Goal: Find specific page/section: Find specific page/section

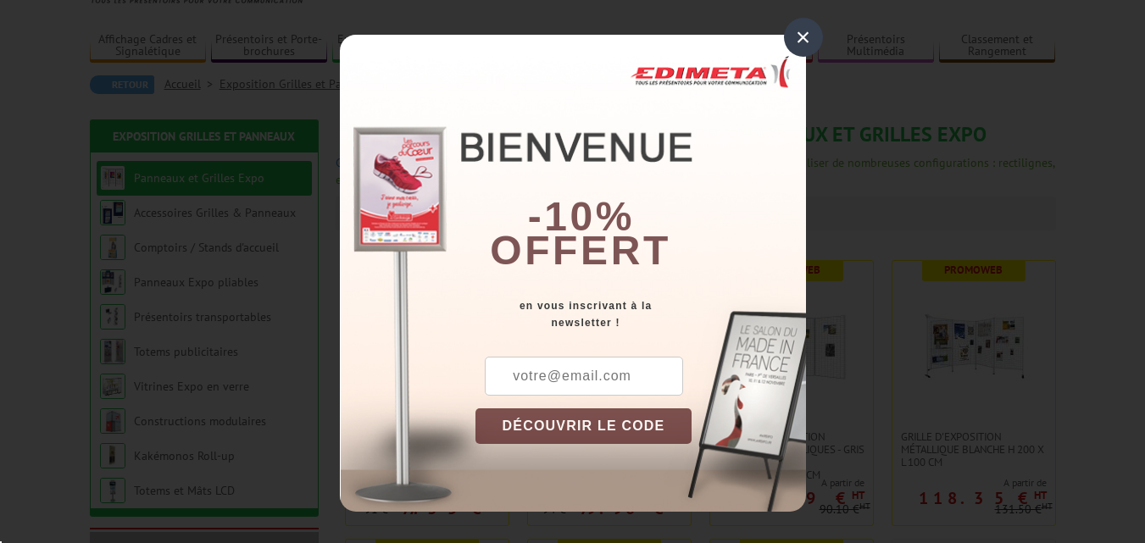
scroll to position [254, 0]
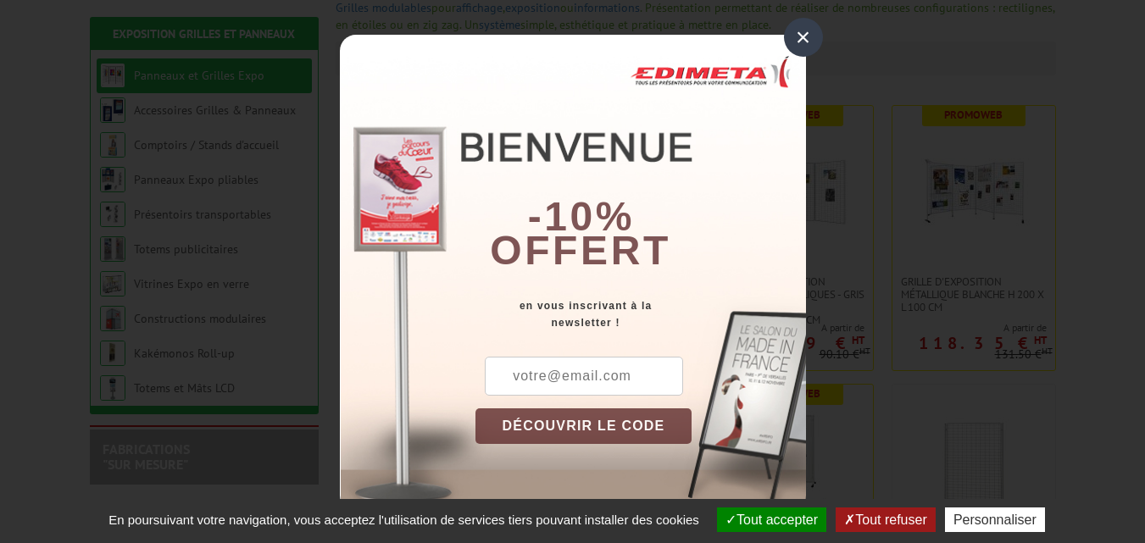
click at [807, 36] on div "×" at bounding box center [803, 37] width 39 height 39
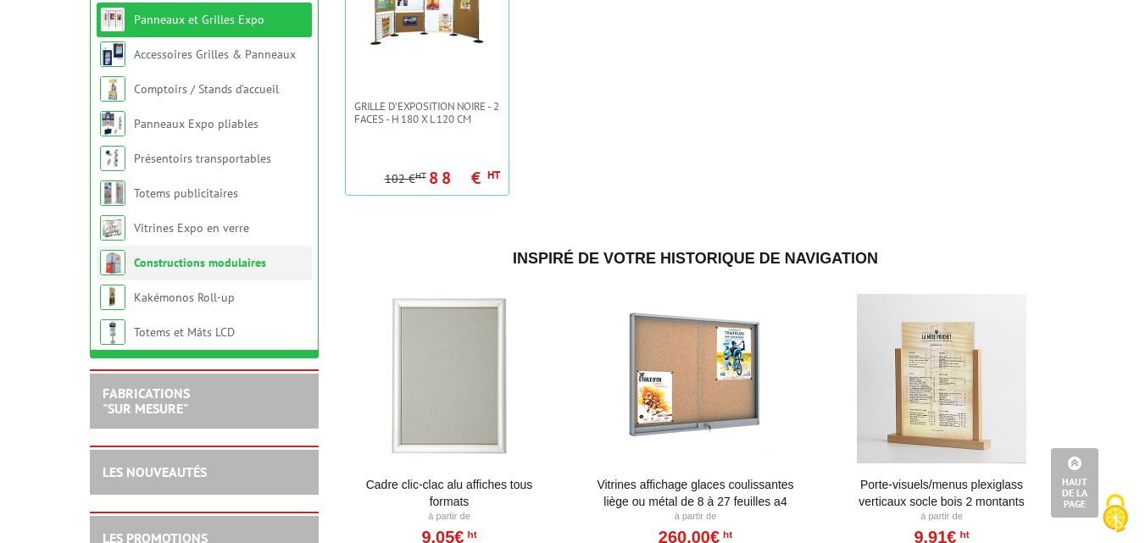
scroll to position [1017, 0]
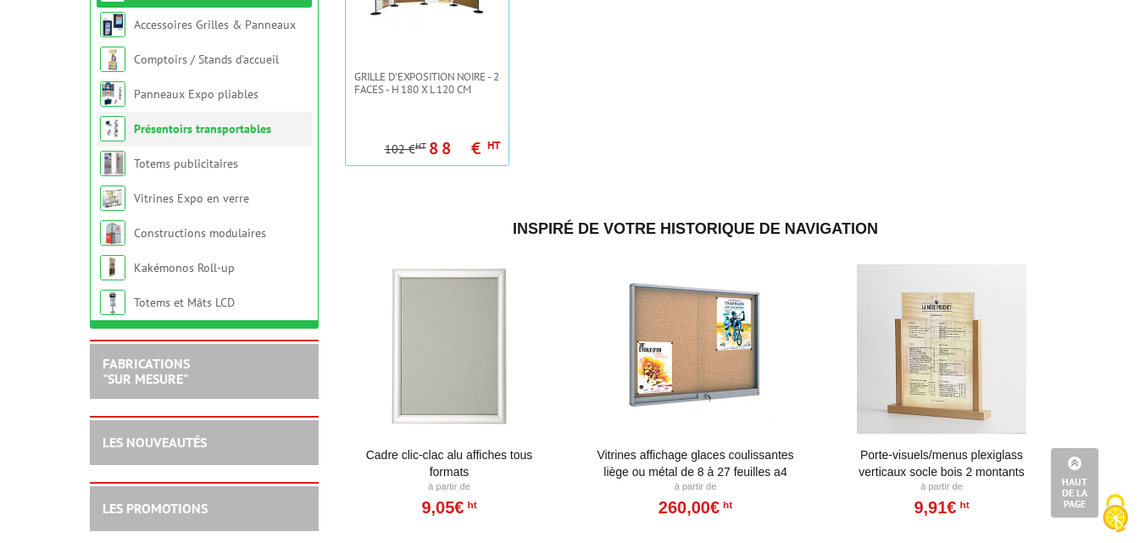
click at [192, 136] on link "Présentoirs transportables" at bounding box center [202, 128] width 137 height 15
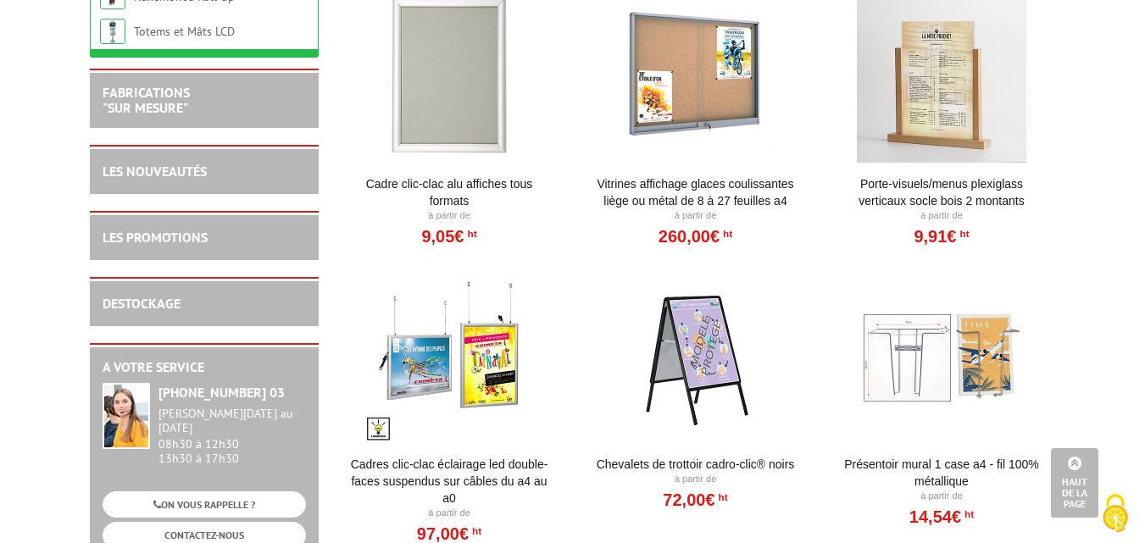
scroll to position [1017, 0]
